Goal: Information Seeking & Learning: Learn about a topic

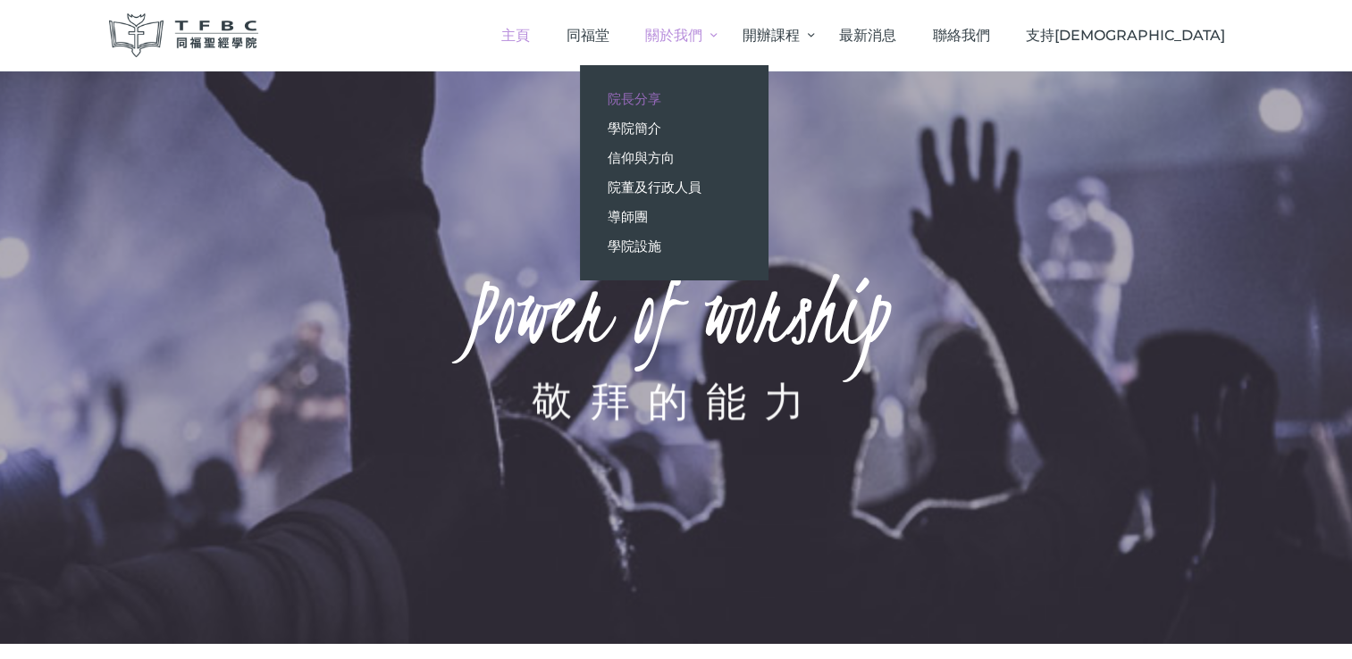
click at [660, 95] on span "院長分享" at bounding box center [634, 98] width 54 height 17
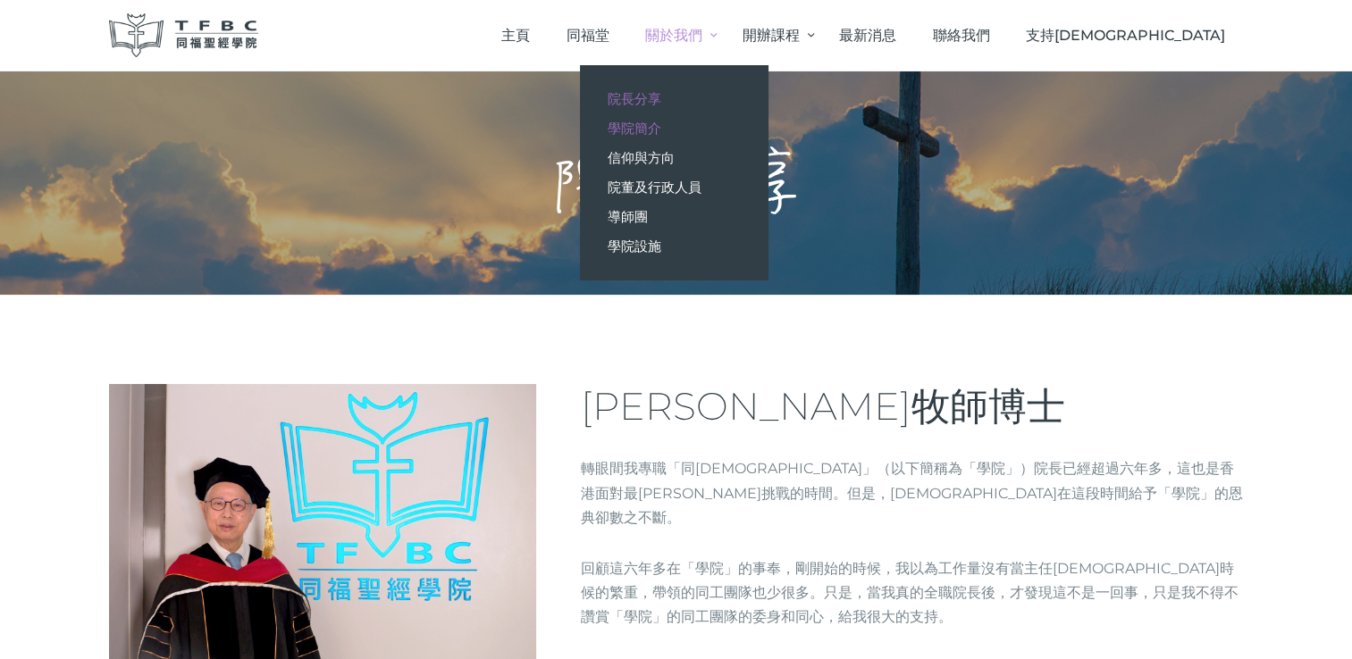
click at [660, 127] on span "學院簡介" at bounding box center [634, 128] width 54 height 17
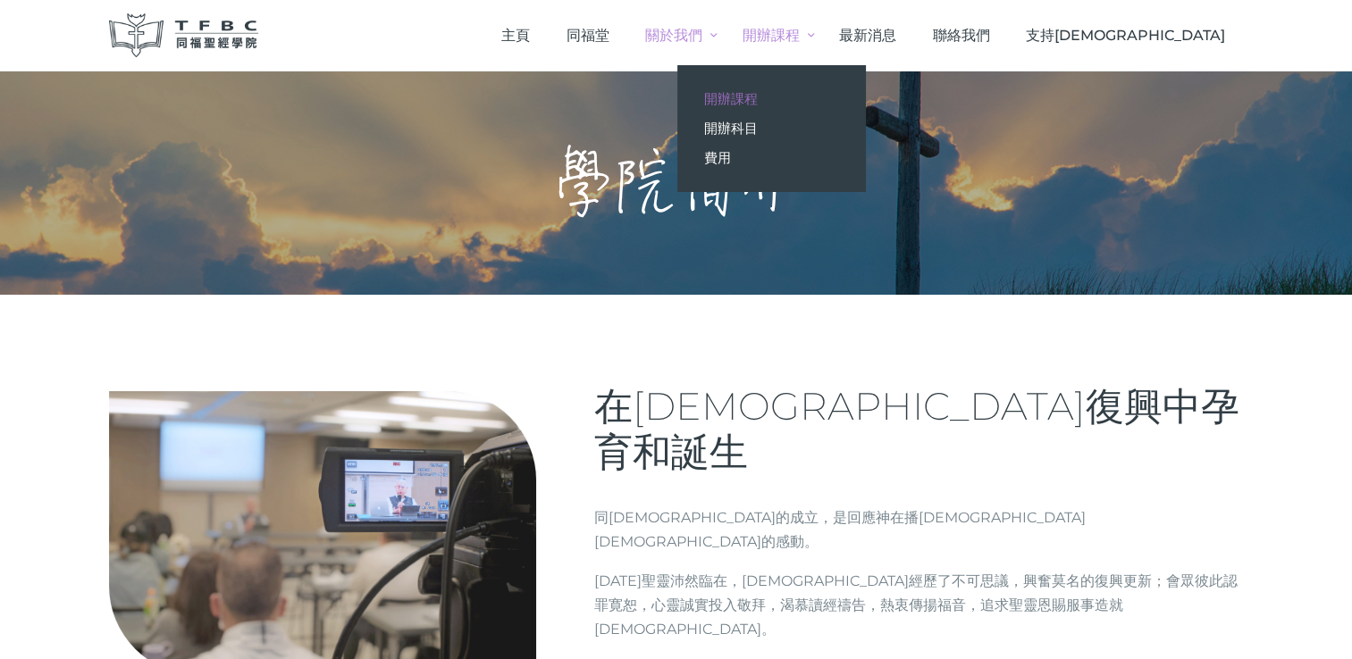
click at [758, 92] on span "開辦課程" at bounding box center [731, 98] width 54 height 17
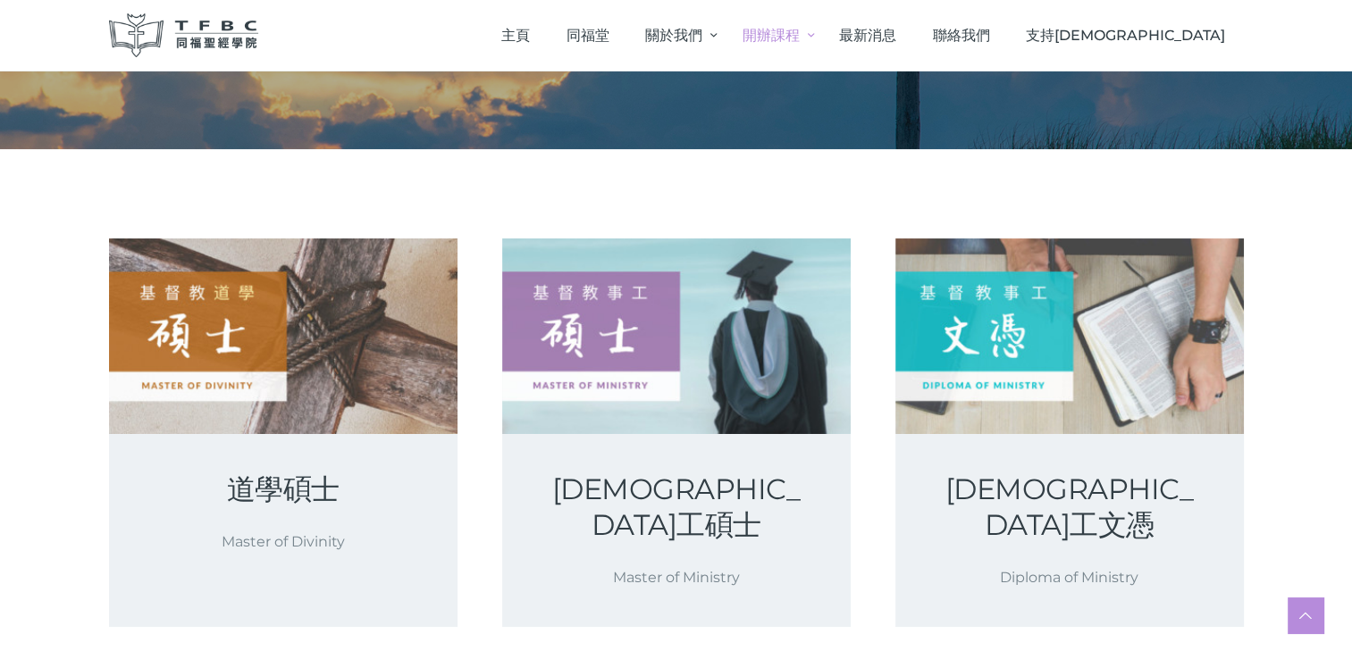
scroll to position [145, 0]
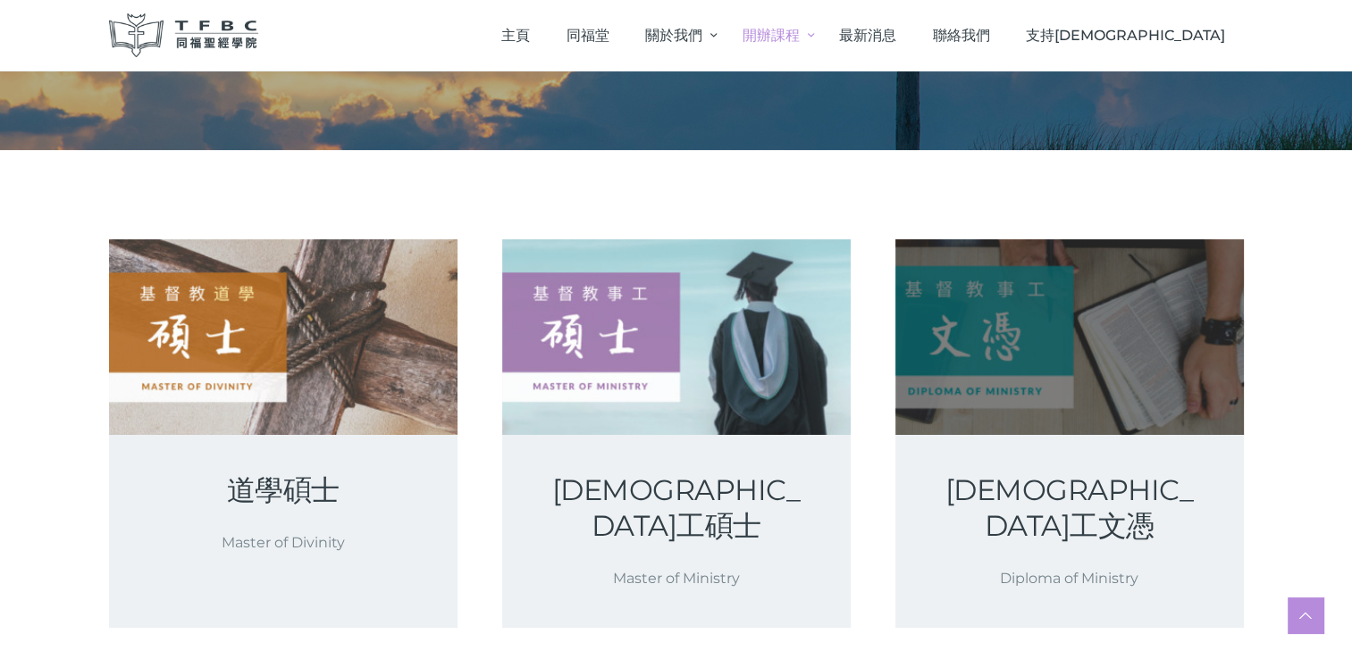
click at [1061, 358] on link at bounding box center [1069, 337] width 348 height 196
